Goal: Obtain resource: Obtain resource

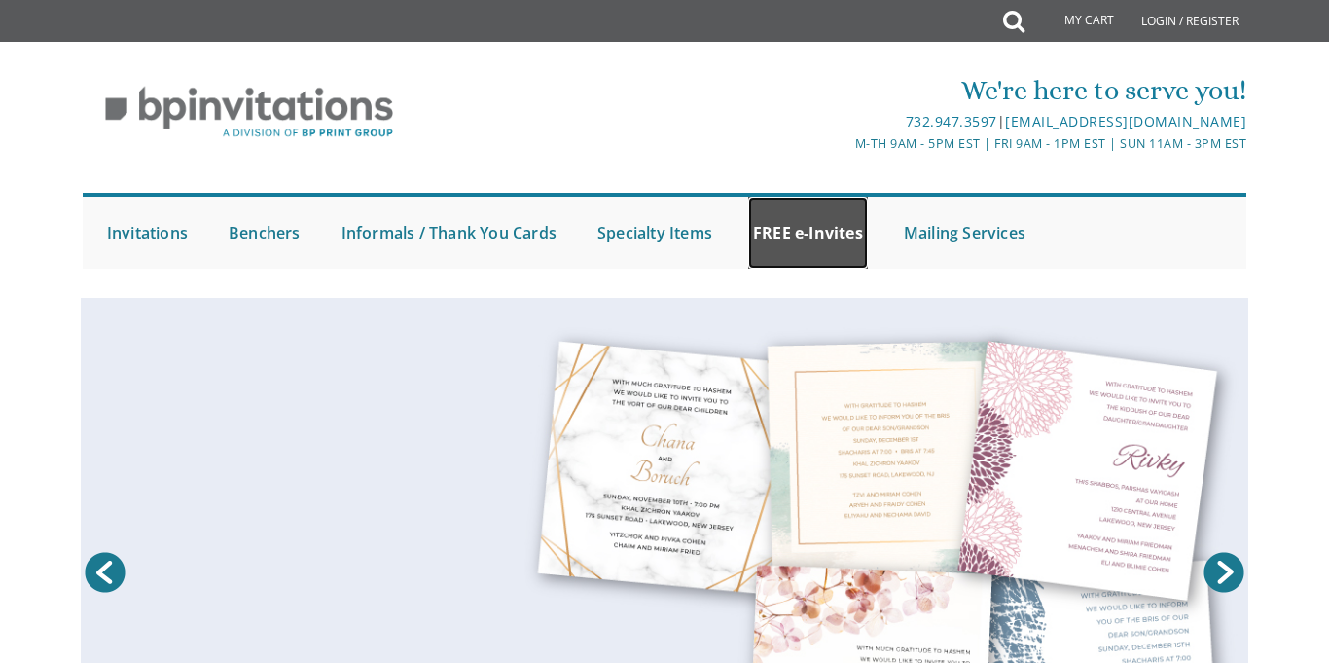
click at [854, 227] on link "FREE e-Invites" at bounding box center [808, 233] width 120 height 72
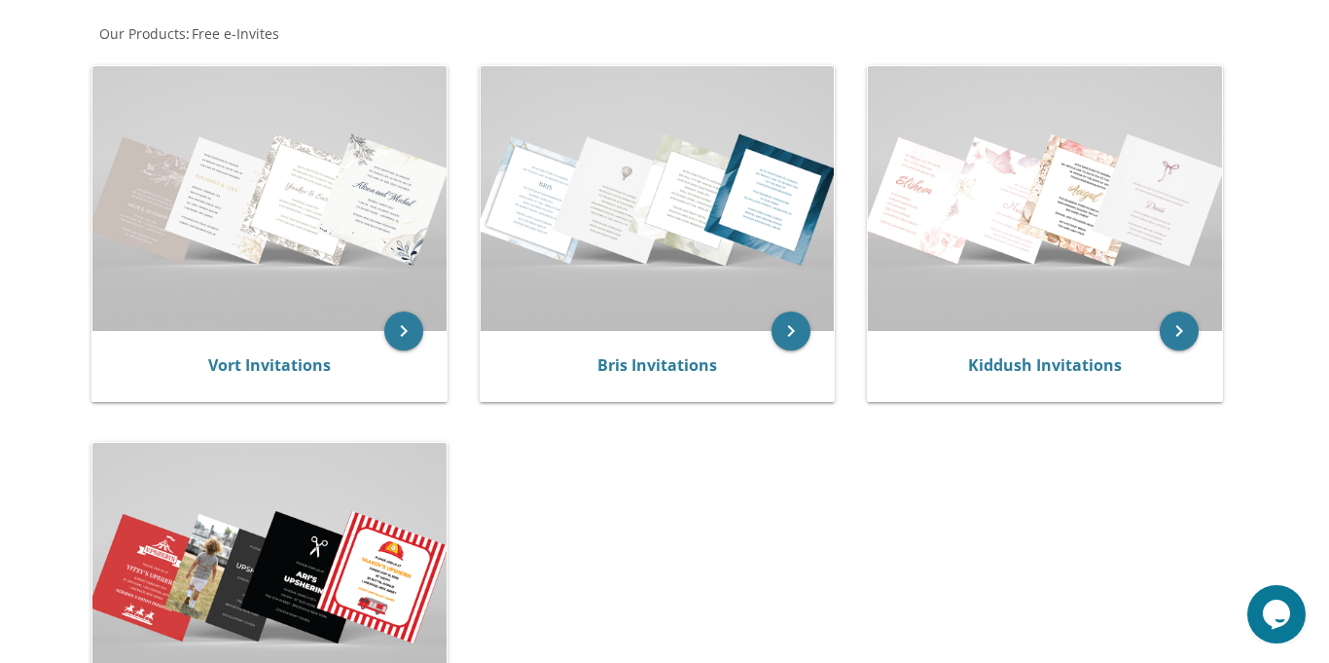
scroll to position [368, 0]
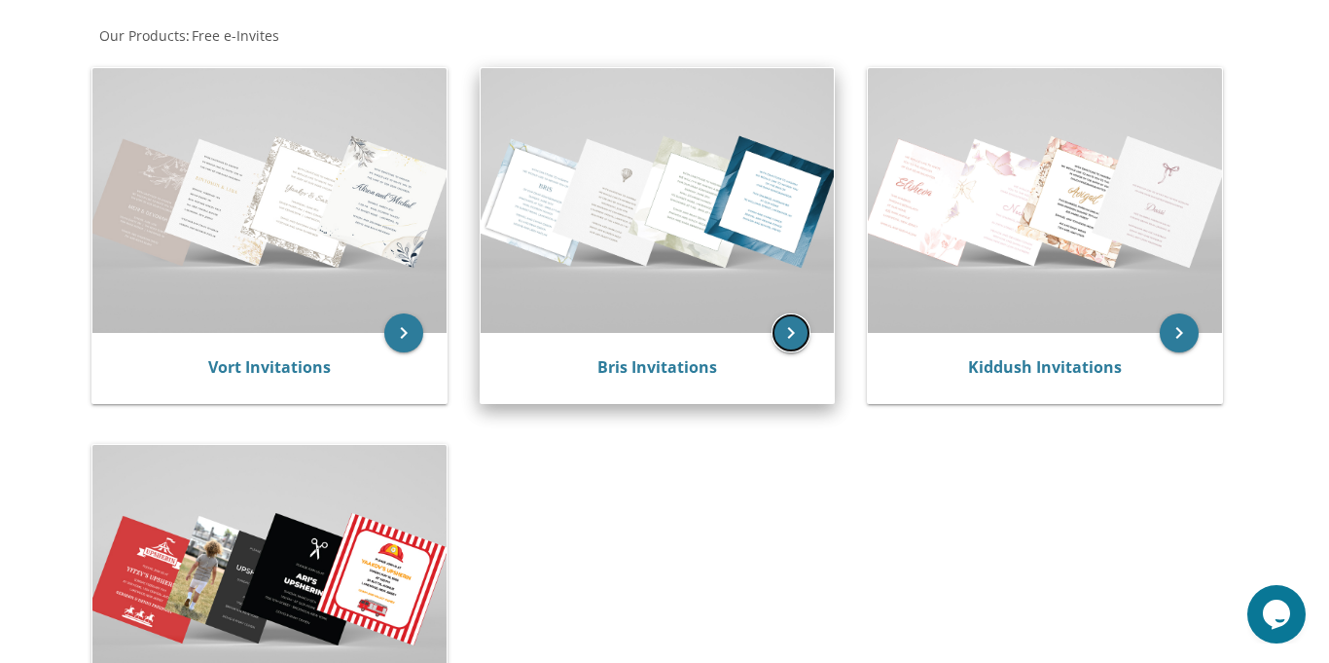
click at [787, 338] on icon "keyboard_arrow_right" at bounding box center [791, 332] width 39 height 39
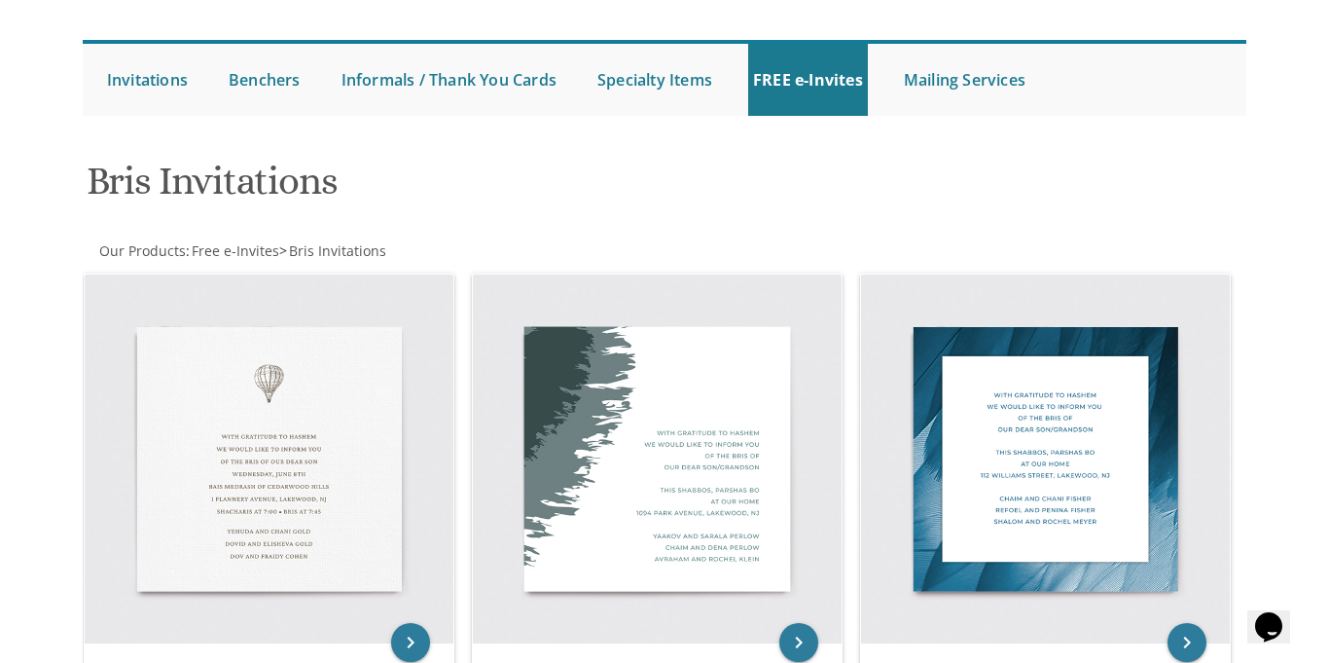
scroll to position [152, 0]
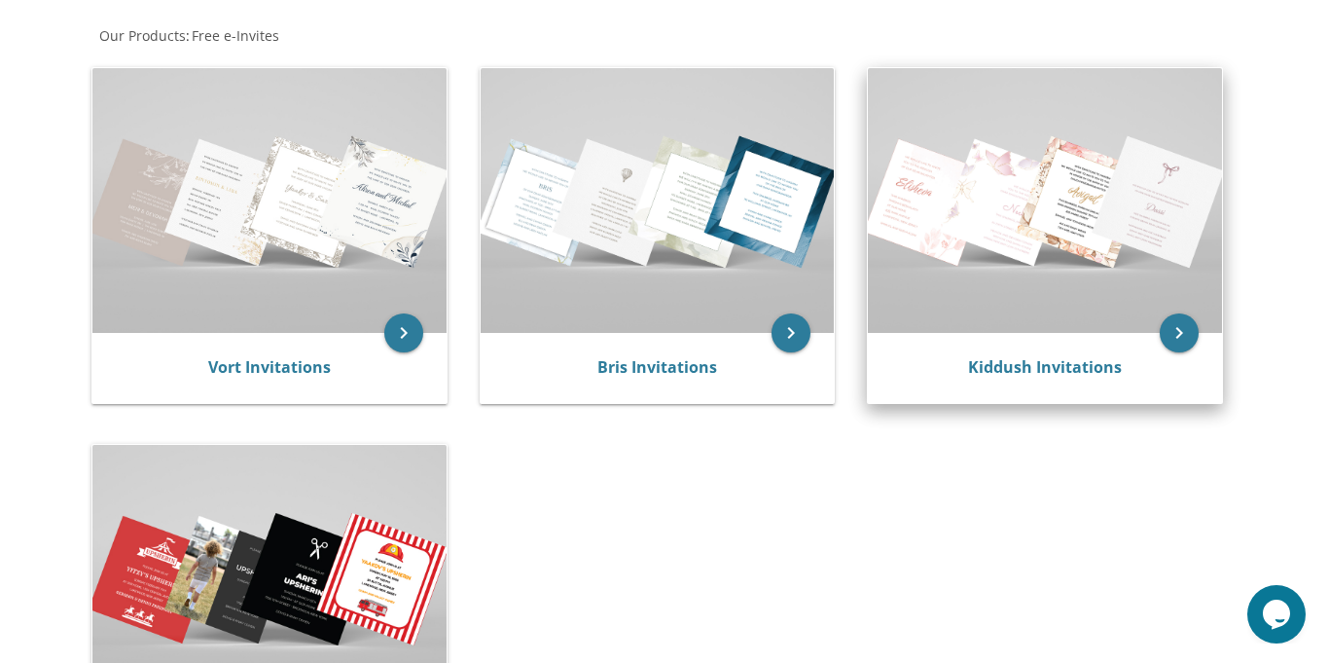
click at [1072, 380] on div "Kiddush Invitations" at bounding box center [1045, 368] width 354 height 70
click at [1064, 365] on link "Kiddush Invitations" at bounding box center [1045, 366] width 154 height 21
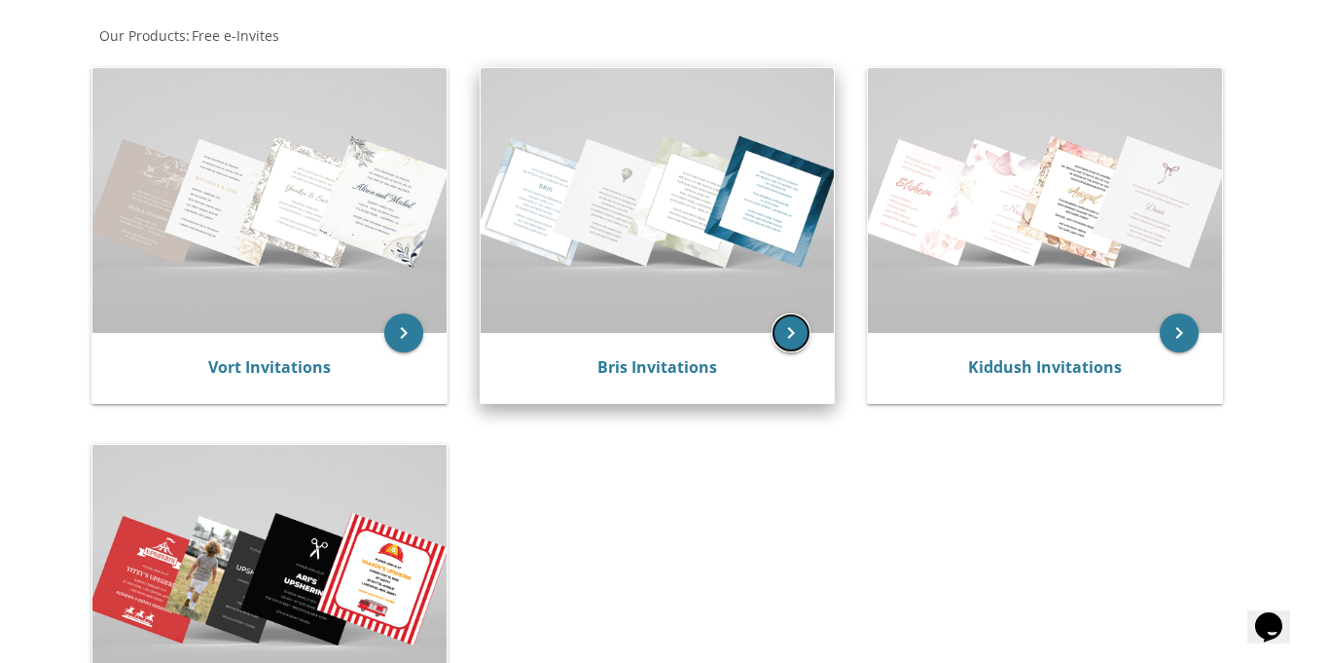
click at [786, 335] on icon "keyboard_arrow_right" at bounding box center [791, 332] width 39 height 39
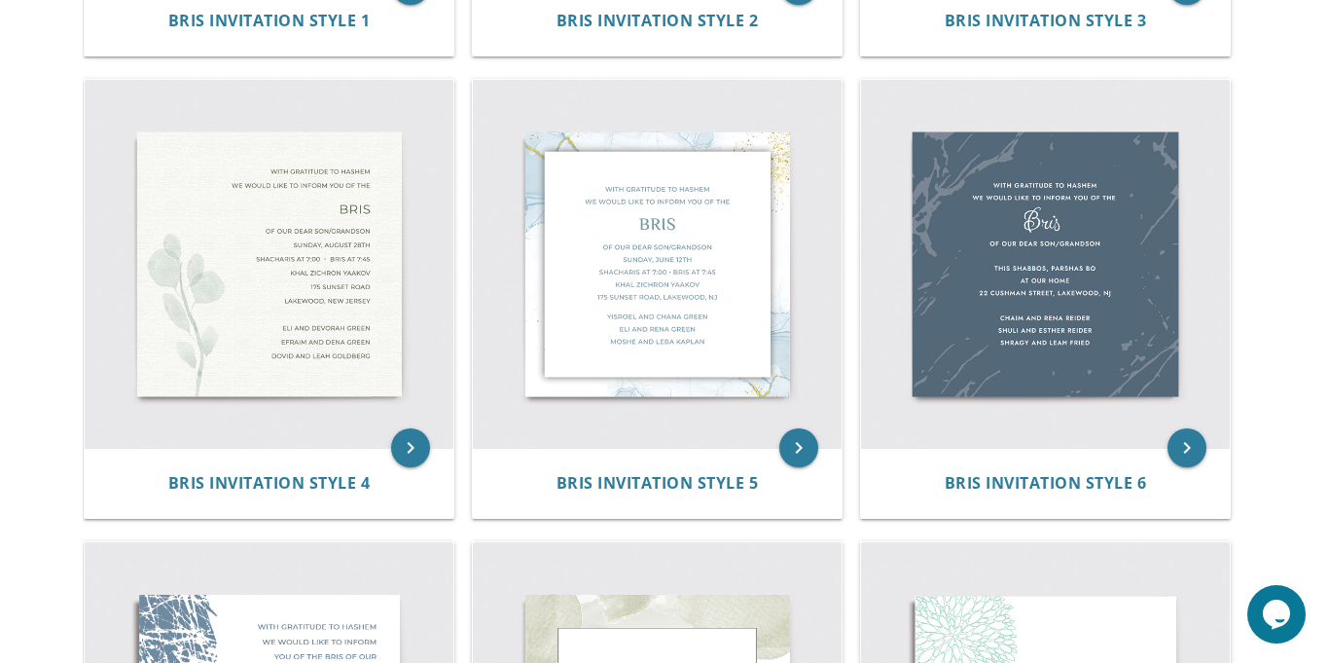
scroll to position [850, 0]
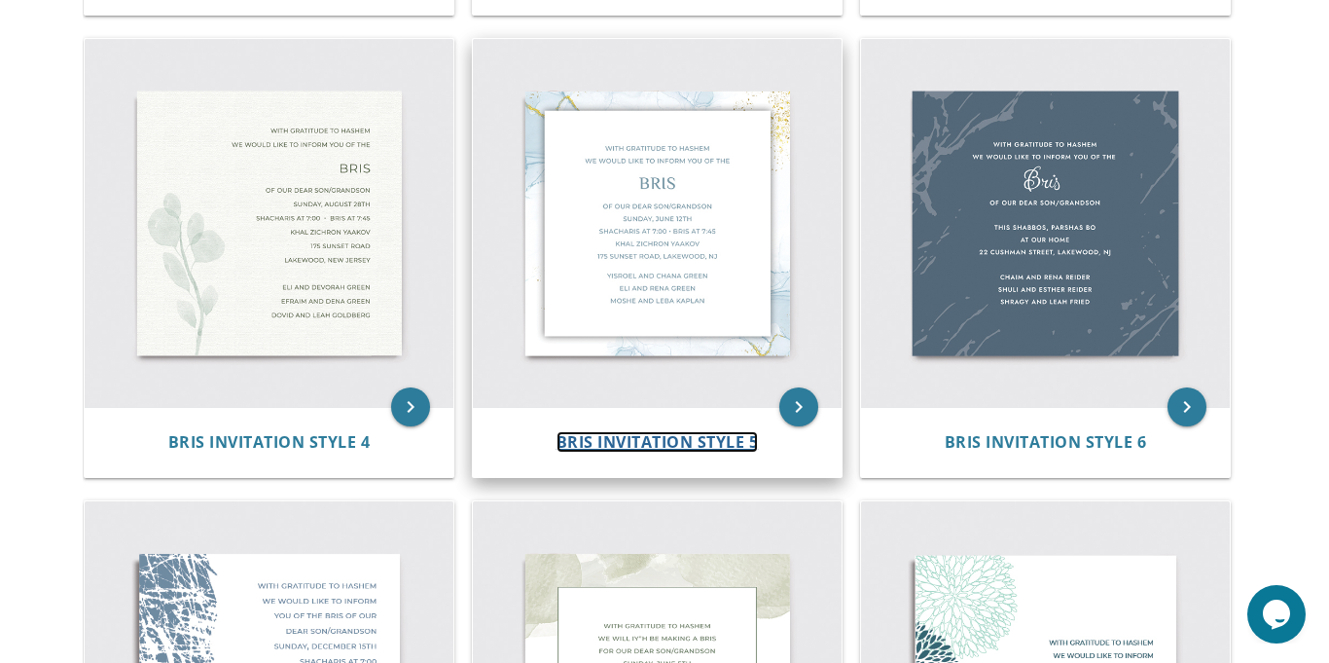
click at [627, 439] on span "Bris Invitation Style 5" at bounding box center [658, 441] width 202 height 21
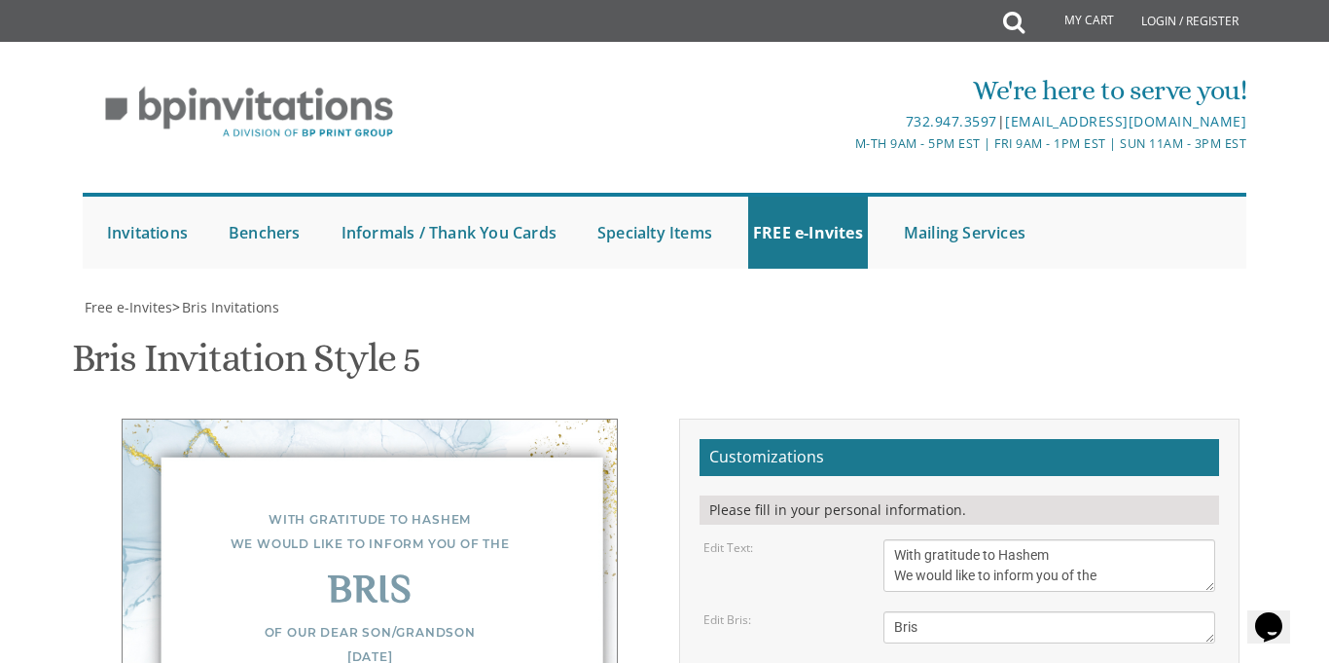
scroll to position [395, 0]
click at [1040, 539] on textarea "With gratitude to Hashem We would like to inform you of the" at bounding box center [1050, 565] width 332 height 53
click at [1033, 539] on textarea "With gratitude to Hashem We would like to inform you of the" at bounding box center [1050, 565] width 332 height 53
type textarea "With gratitude to Hashem We would like to invite you of the"
click at [989, 611] on textarea "Bris" at bounding box center [1050, 627] width 332 height 32
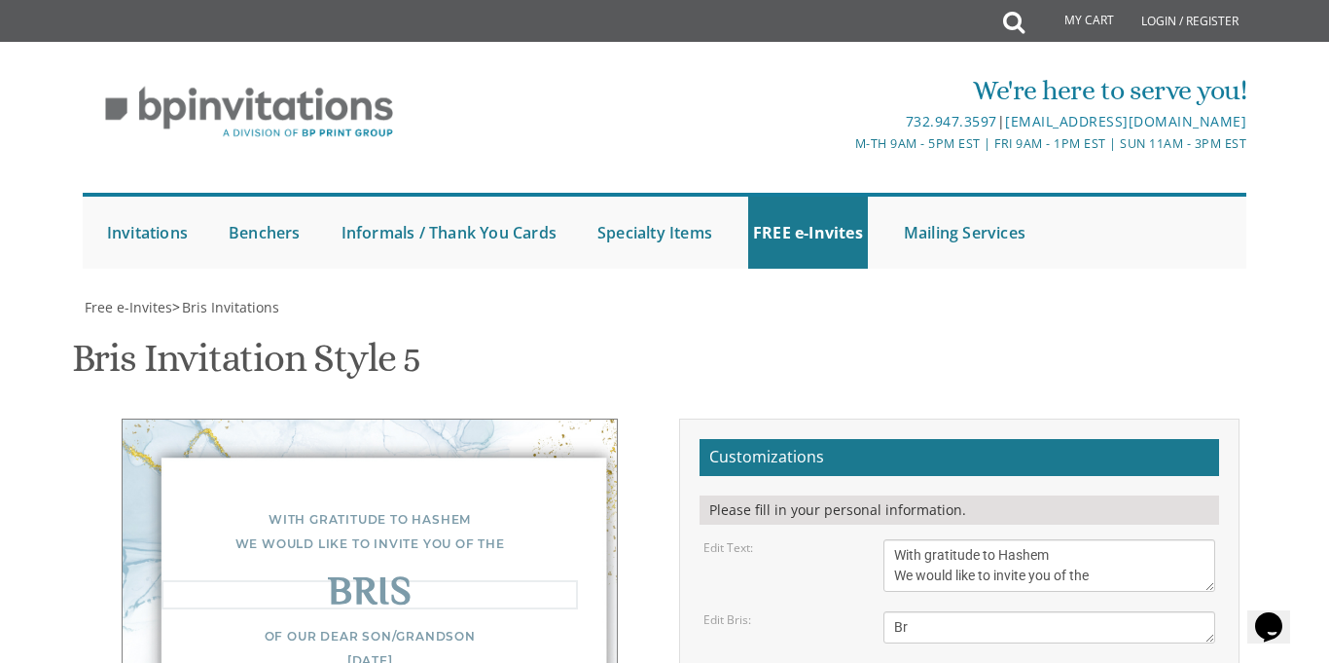
type textarea "B"
type textarea "s"
type textarea "[PERSON_NAME]"
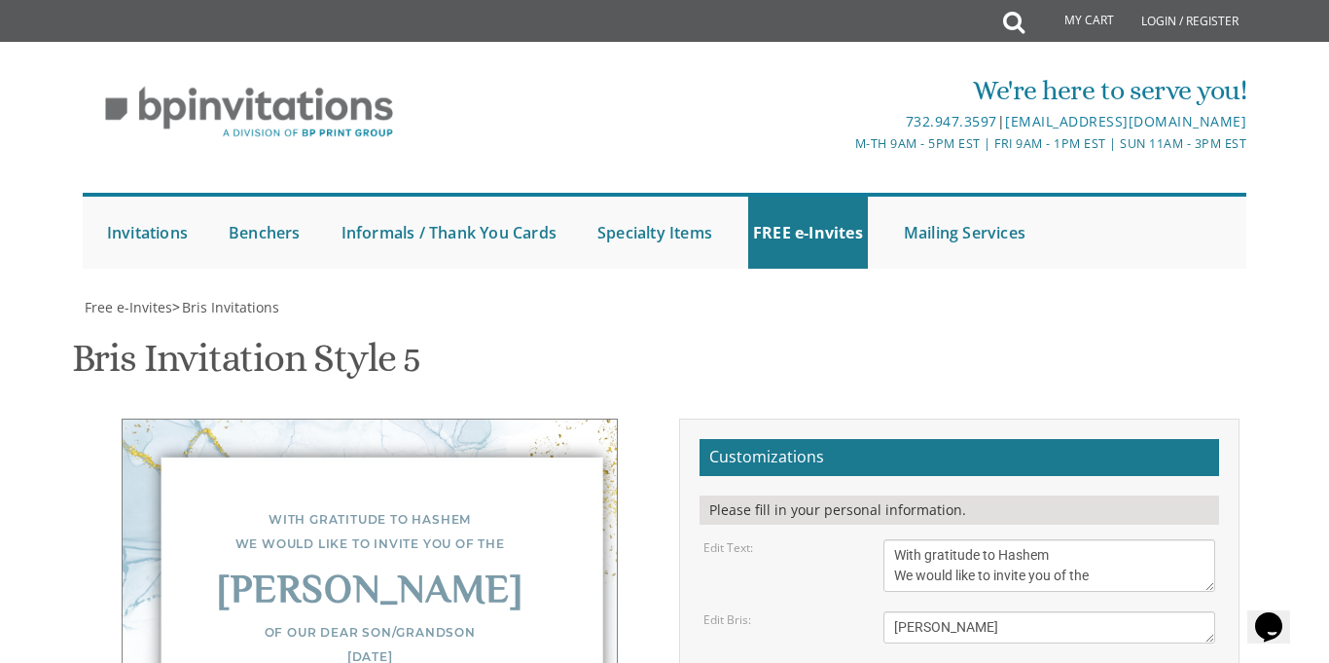
scroll to position [472, 0]
click at [1089, 539] on textarea "With gratitude to Hashem We would like to inform you of the" at bounding box center [1050, 565] width 332 height 53
type textarea "With gratitude to [PERSON_NAME] We would like to invite you of the"
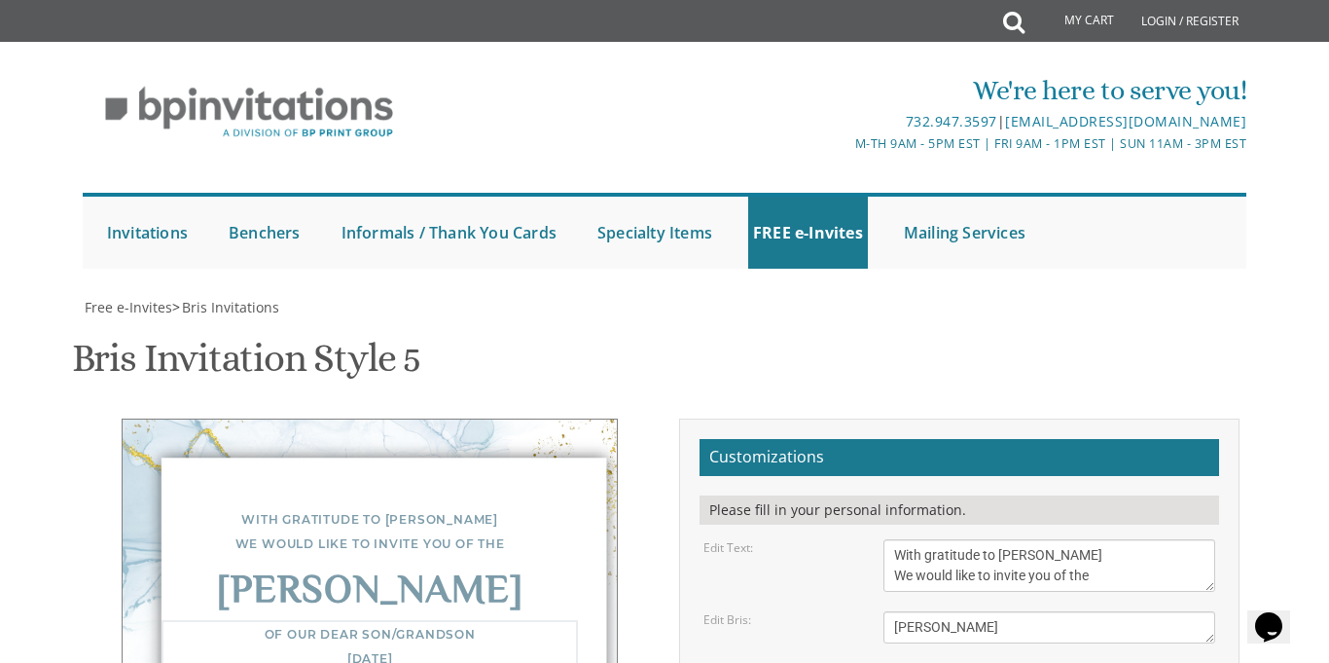
type textarea "Of our dear son/grandson This shabbos [PERSON_NAME] in our home [STREET_ADDRESS…"
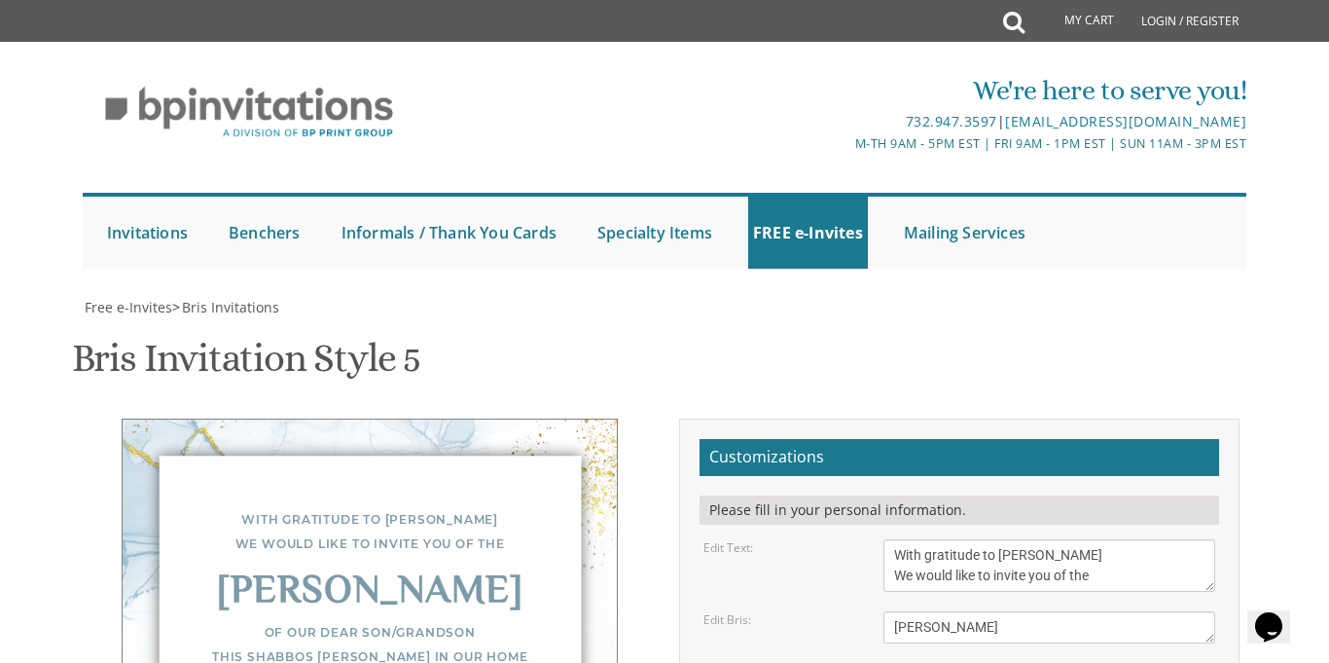
type textarea "[PERSON_NAME] and [PERSON_NAME] [PERSON_NAME] [PERSON_NAME]"
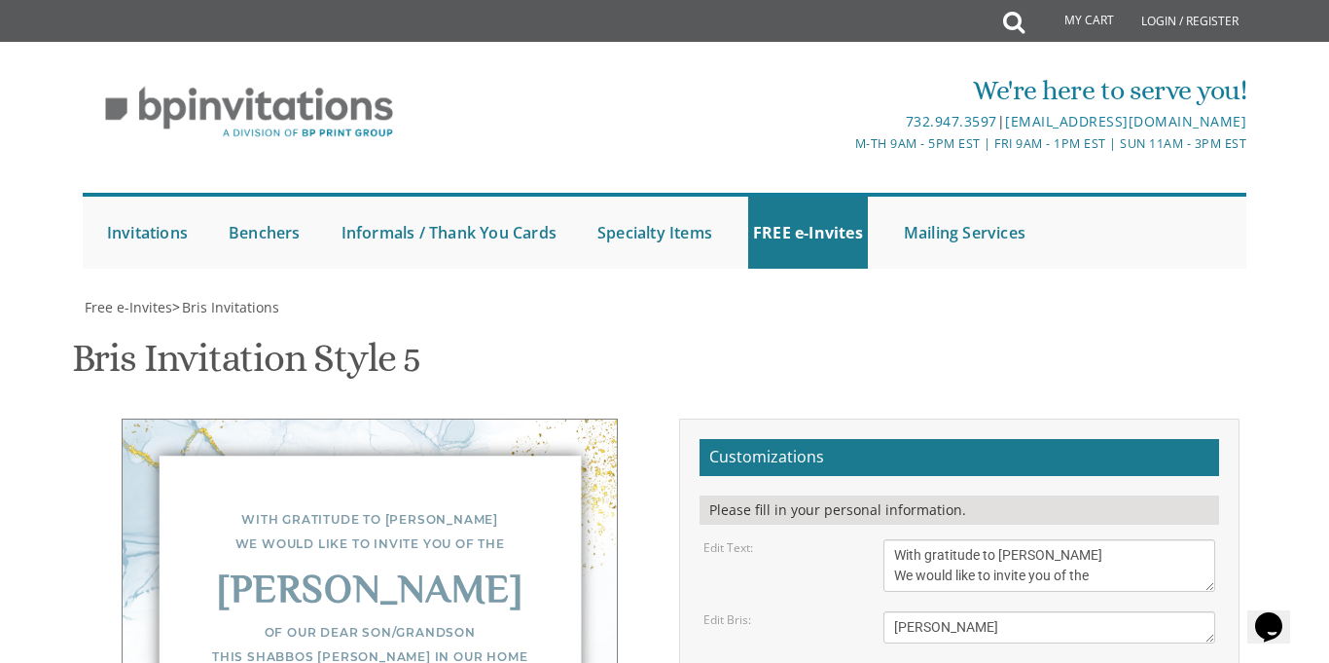
click at [1072, 539] on textarea "With gratitude to Hashem We would like to inform you of the" at bounding box center [1050, 565] width 332 height 53
type textarea "With gratitude to [PERSON_NAME] We would like to invite you to the"
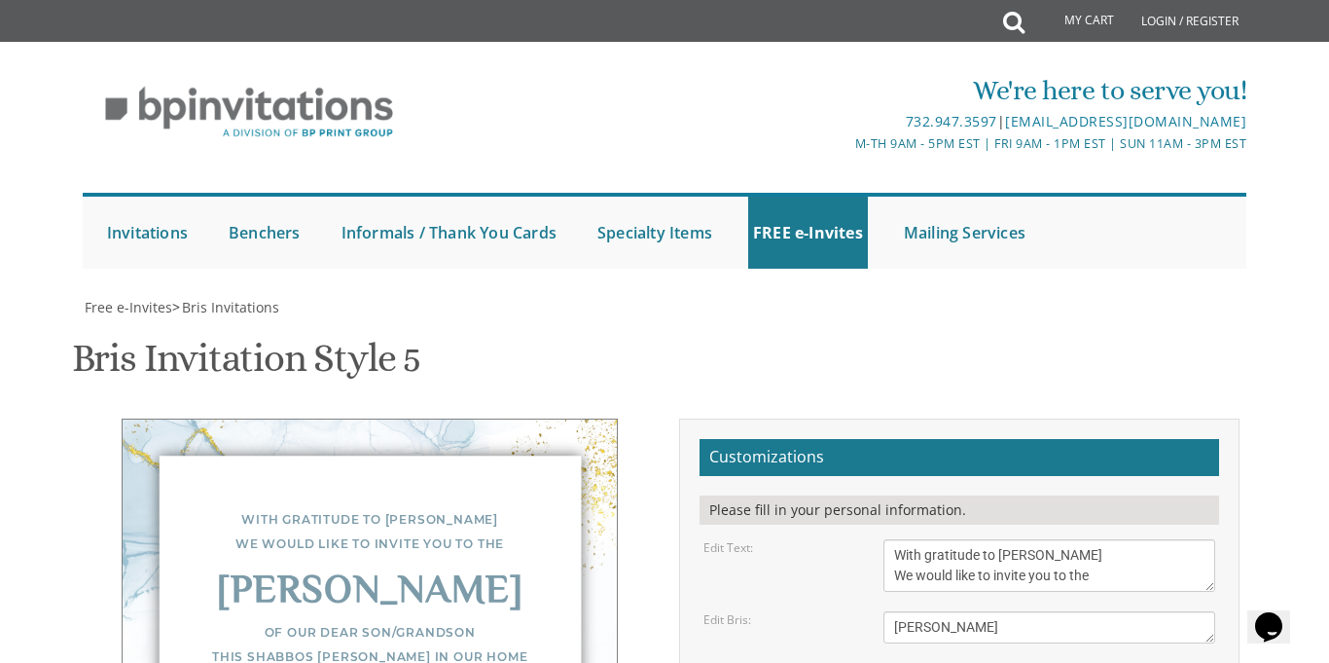
type input "[EMAIL_ADDRESS][DOMAIN_NAME]"
click at [922, 539] on textarea "With gratitude to Hashem We would like to inform you of the" at bounding box center [1050, 565] width 332 height 53
type textarea "With much gratitude to [PERSON_NAME] We would like to invite you to the"
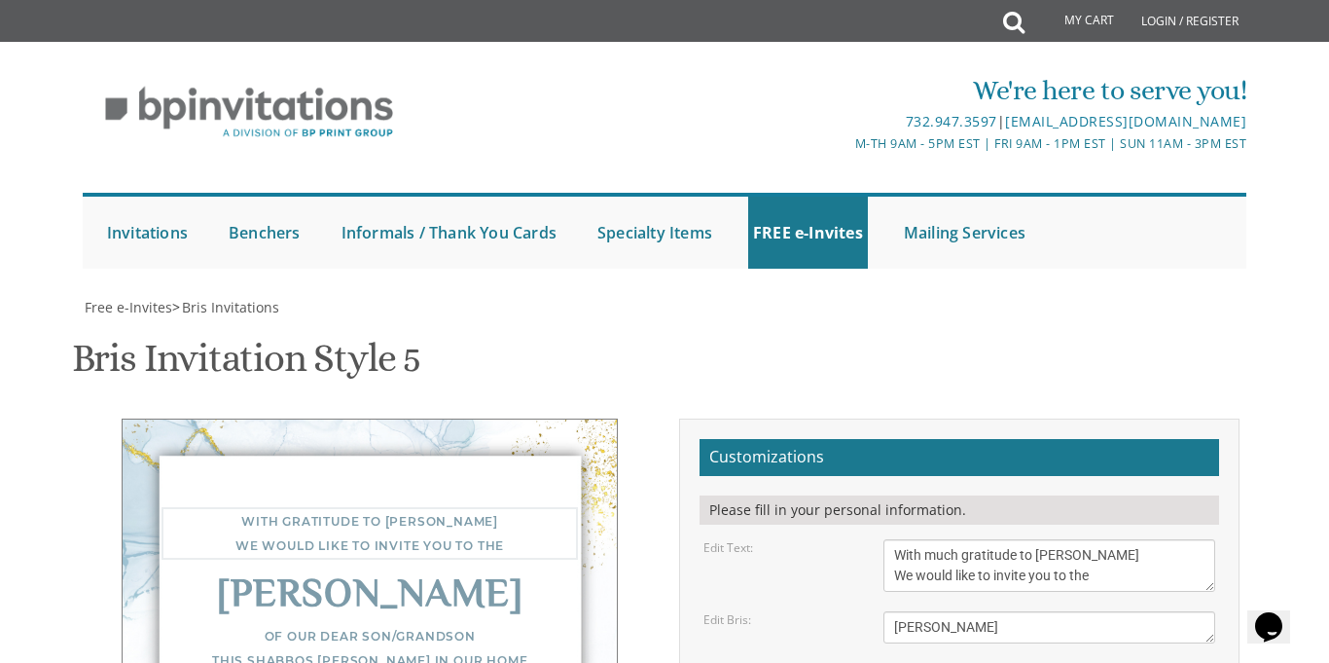
type textarea "In honor of the birth of our son This shabbos parshas shoftim in our home 1741 …"
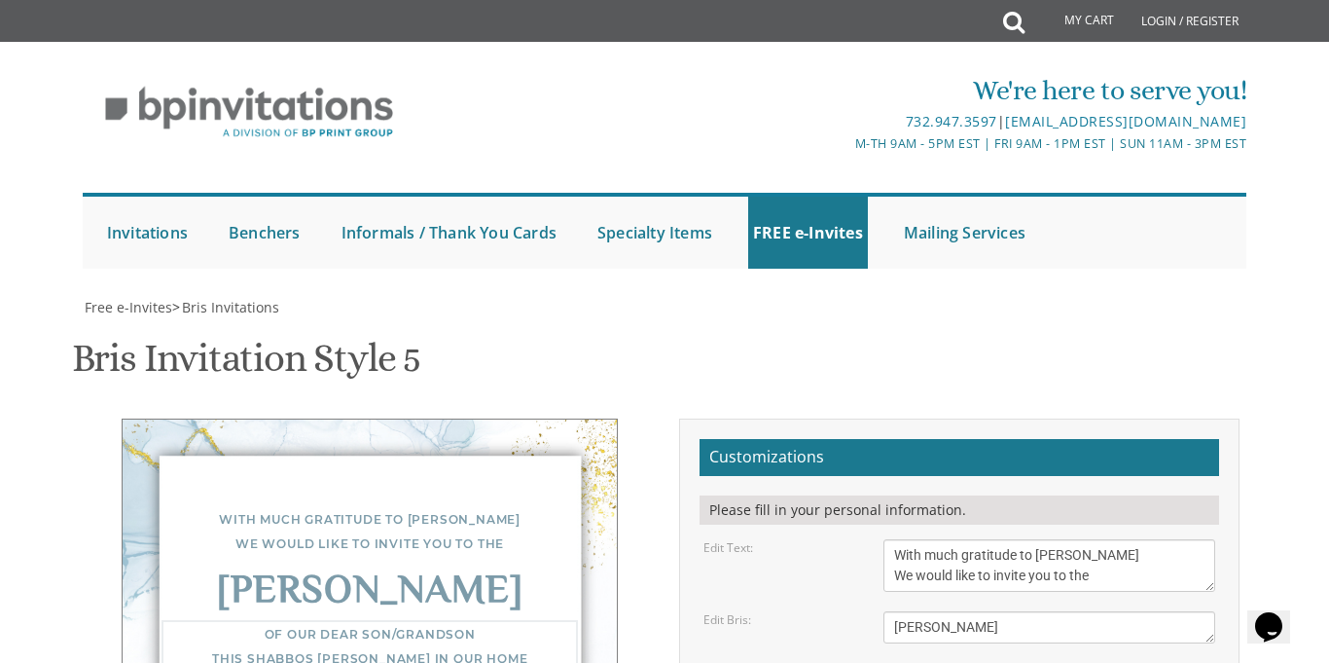
click at [1106, 539] on textarea "With gratitude to Hashem We would like to inform you of the" at bounding box center [1050, 565] width 332 height 53
type textarea "With much gratitude to [PERSON_NAME] We would like to invite you to A"
drag, startPoint x: 888, startPoint y: 253, endPoint x: 1078, endPoint y: 309, distance: 198.0
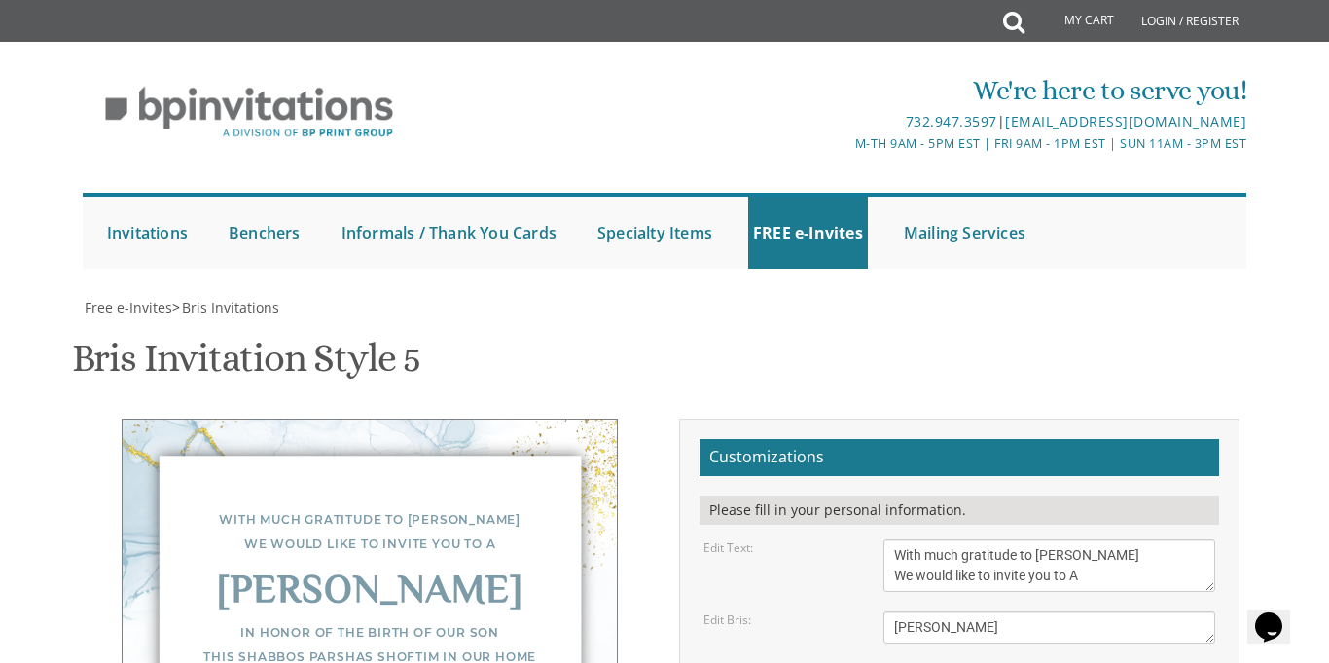
type textarea "'"
type textarea "[PERSON_NAME] ופרומי [PERSON_NAME]"
